Goal: Task Accomplishment & Management: Complete application form

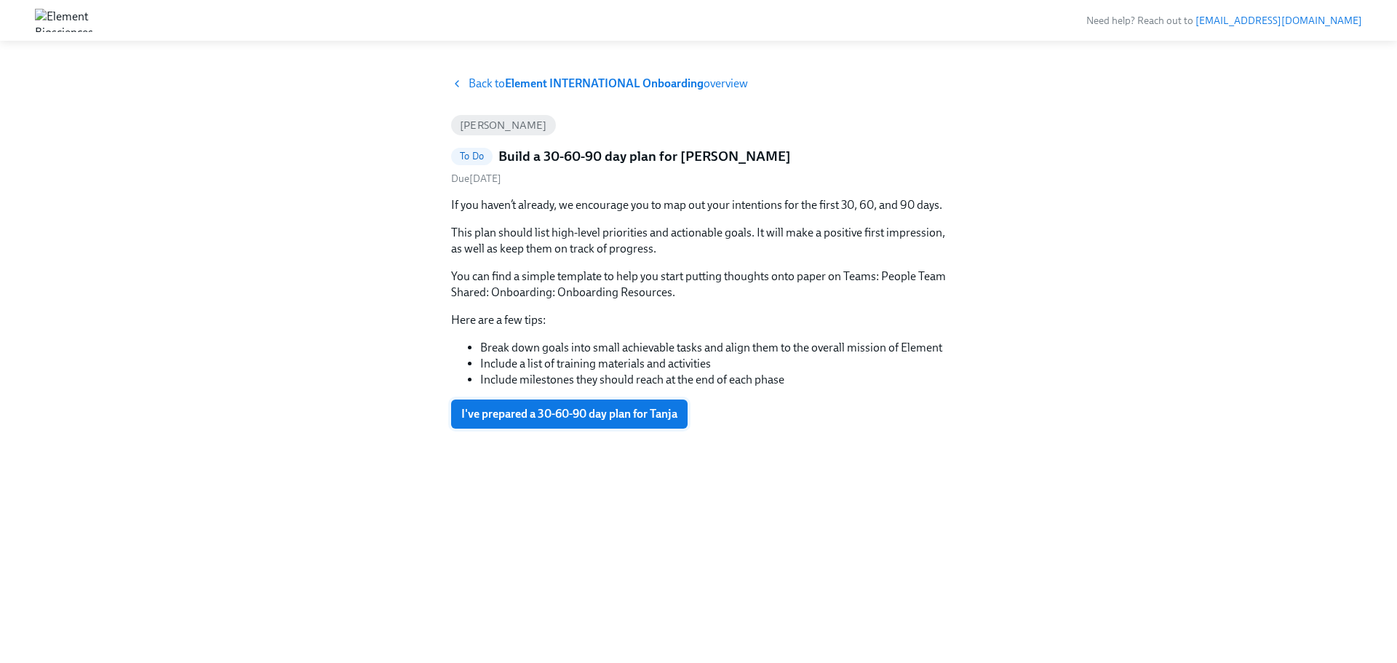
click at [553, 418] on span "I've prepared a 30-60-90 day plan for Tanja" at bounding box center [569, 414] width 216 height 15
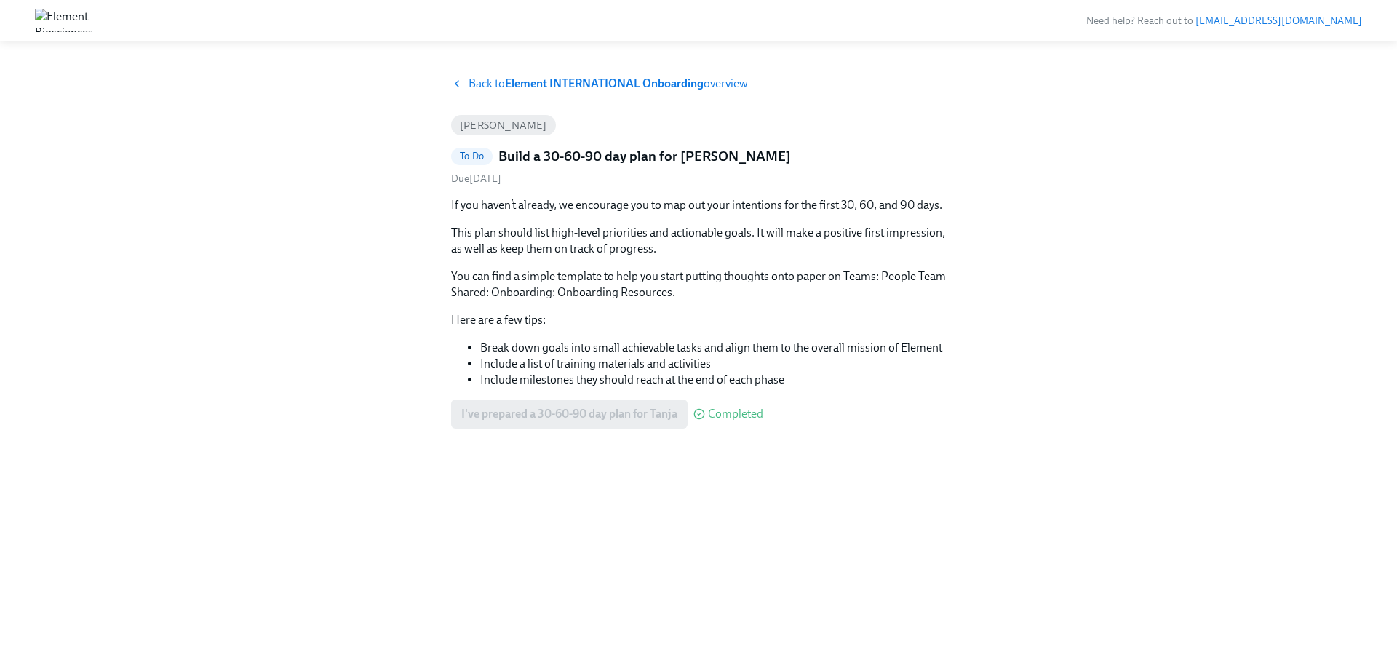
click at [637, 87] on strong "Element INTERNATIONAL Onboarding" at bounding box center [604, 83] width 199 height 14
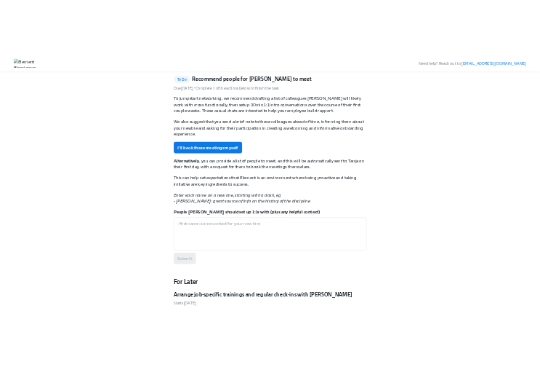
scroll to position [436, 0]
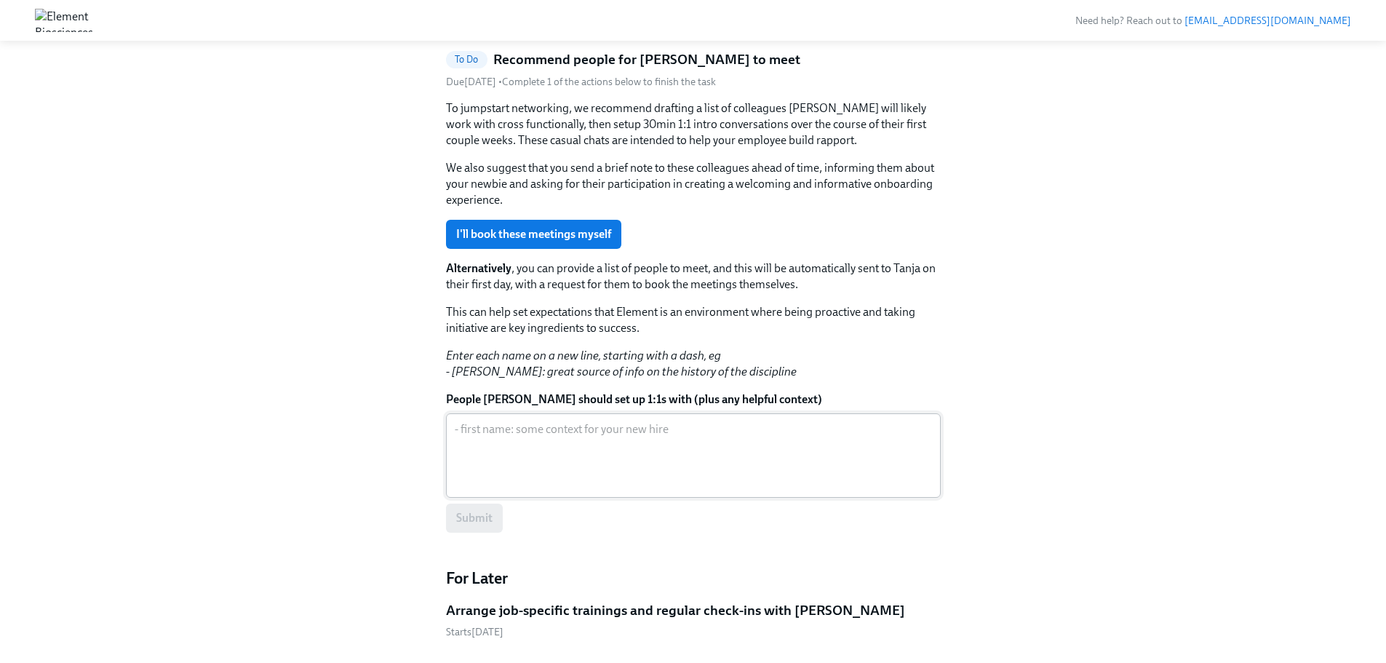
click at [472, 464] on textarea "People [PERSON_NAME] should set up 1:1s with (plus any helpful context)" at bounding box center [693, 455] width 477 height 70
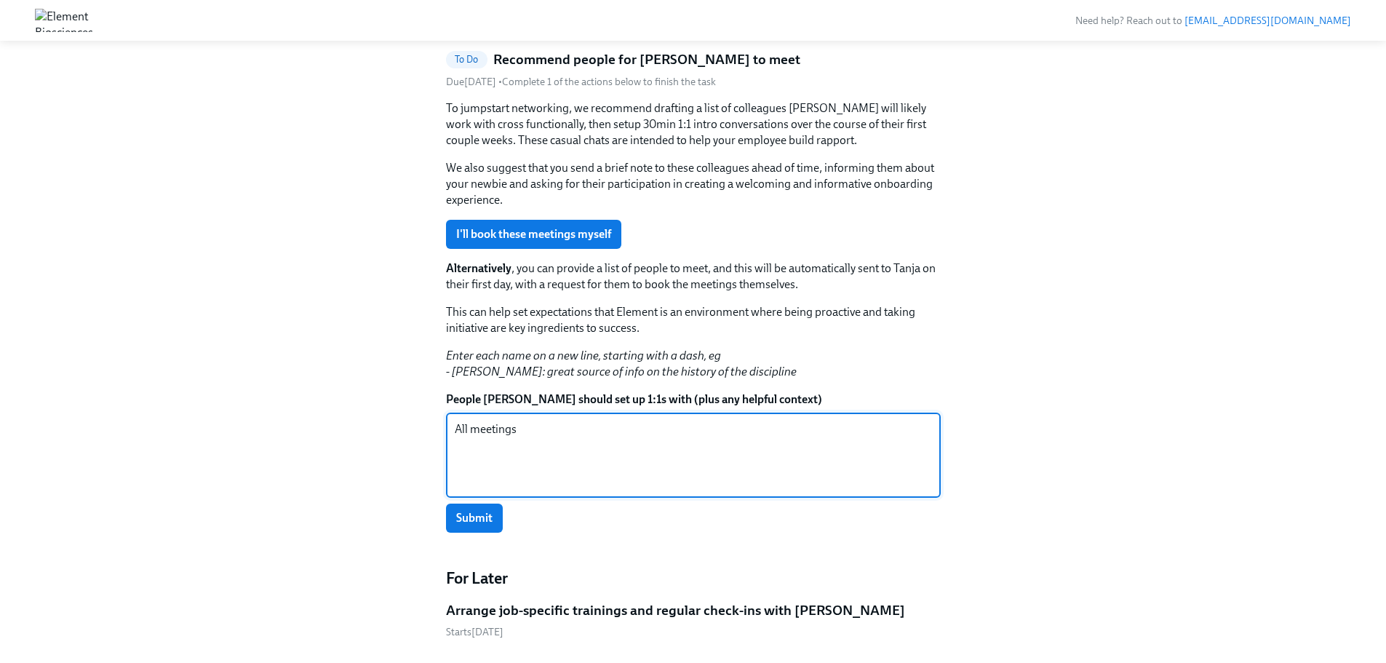
click at [554, 428] on textarea "All meetings" at bounding box center [693, 455] width 477 height 70
click at [735, 423] on textarea "All meetings and suggested topics are in our onboarding Guide in [GEOGRAPHIC_DA…" at bounding box center [693, 455] width 477 height 70
click at [904, 429] on textarea "All meetings and suggested topics are in our onboarding guide in [GEOGRAPHIC_DA…" at bounding box center [693, 455] width 477 height 70
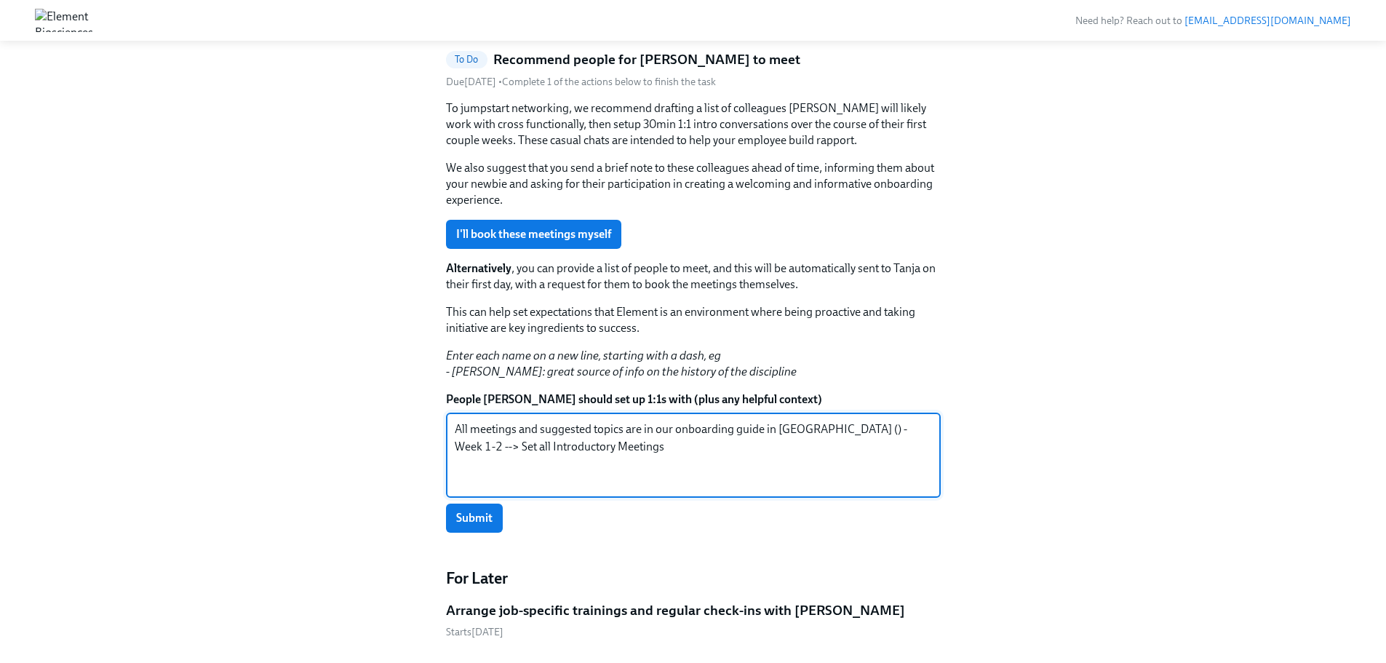
click at [815, 429] on textarea "All meetings and suggested topics are in our onboarding guide in [GEOGRAPHIC_DA…" at bounding box center [693, 455] width 477 height 70
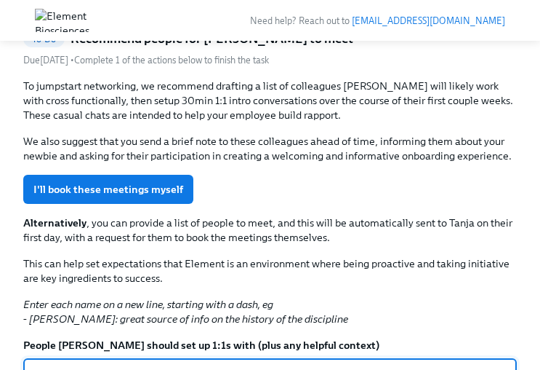
paste textarea "[URL][DOMAIN_NAME]"
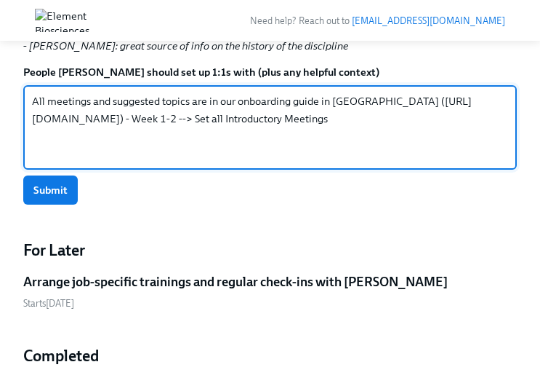
scroll to position [686, 0]
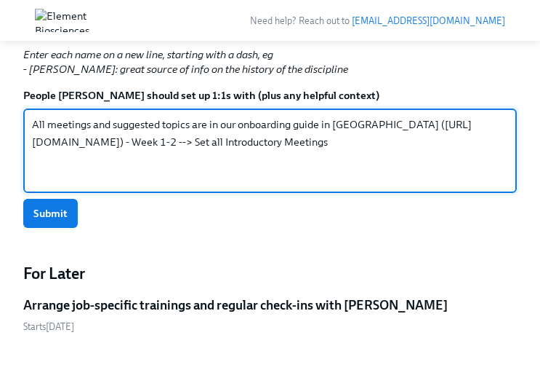
click at [330, 208] on div "Submit" at bounding box center [270, 213] width 494 height 29
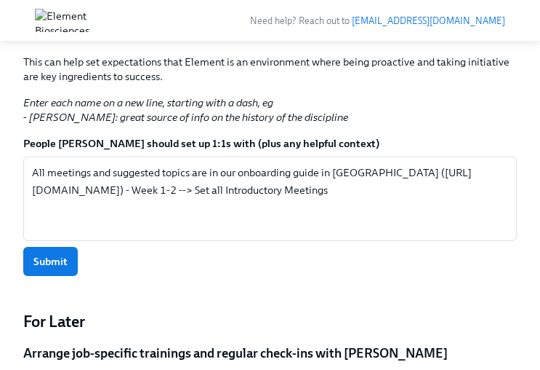
scroll to position [613, 0]
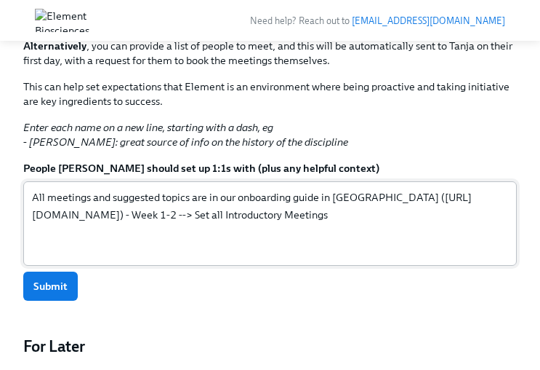
click at [45, 188] on textarea "All meetings and suggested topics are in our onboarding guide in [GEOGRAPHIC_DA…" at bounding box center [270, 223] width 476 height 70
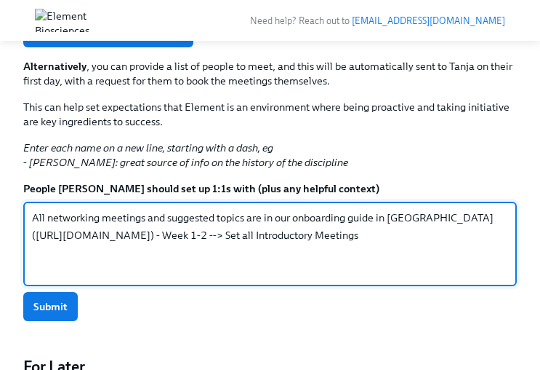
scroll to position [686, 0]
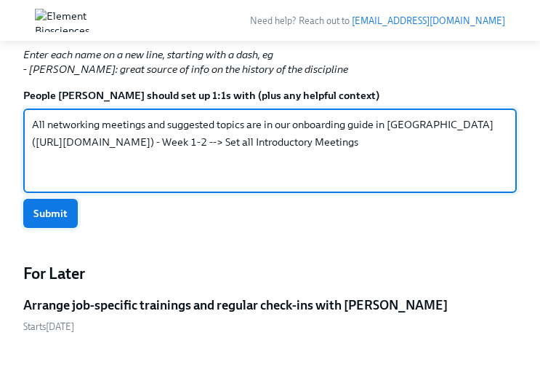
type textarea "All networking meetings and suggested topics are in our onboarding guide in [GE…"
click at [64, 206] on span "Submit" at bounding box center [50, 213] width 34 height 15
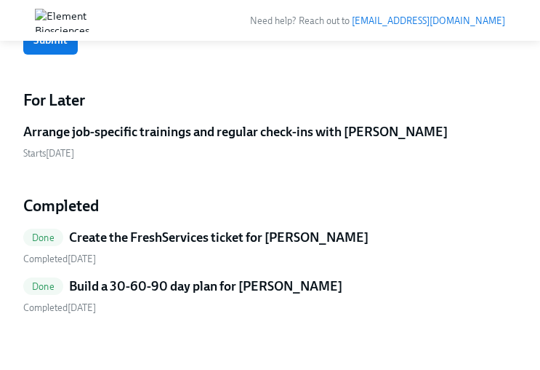
scroll to position [377, 0]
